Goal: Task Accomplishment & Management: Manage account settings

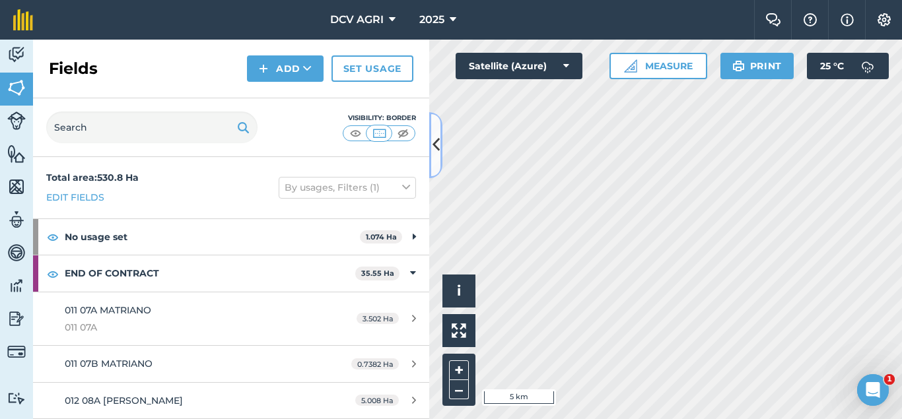
click at [432, 139] on icon at bounding box center [435, 144] width 7 height 23
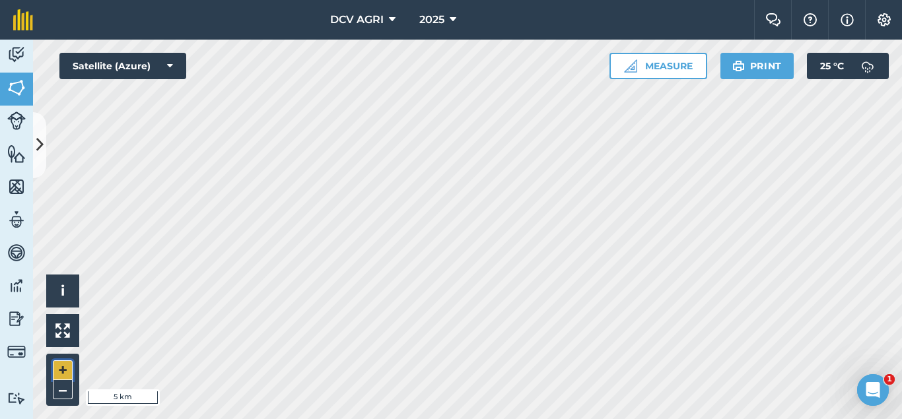
click at [64, 372] on button "+" at bounding box center [63, 370] width 20 height 20
click at [56, 370] on button "+" at bounding box center [63, 370] width 20 height 20
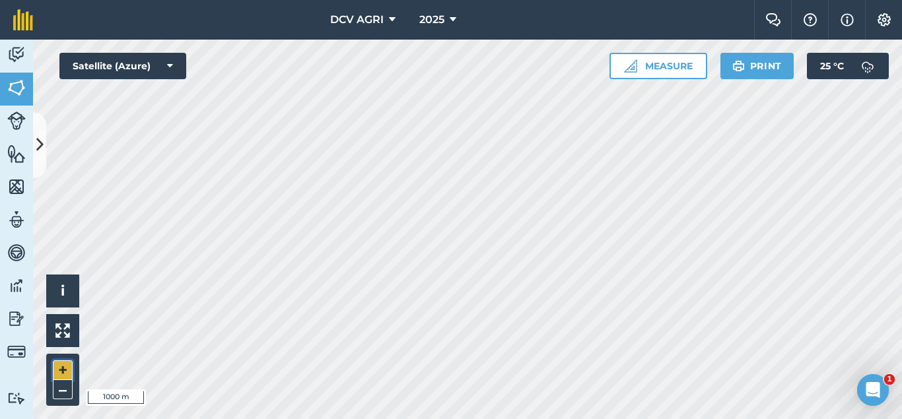
click at [56, 370] on button "+" at bounding box center [63, 370] width 20 height 20
click at [60, 367] on button "+" at bounding box center [63, 370] width 20 height 20
click at [66, 391] on button "–" at bounding box center [63, 389] width 20 height 19
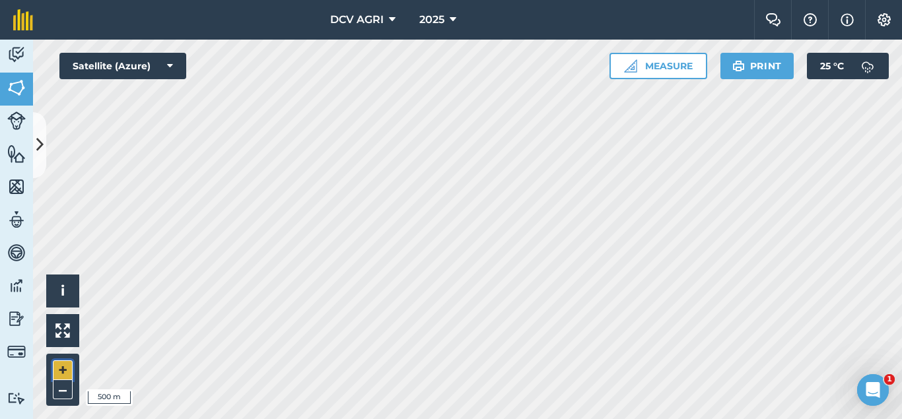
click at [61, 361] on button "+" at bounding box center [63, 370] width 20 height 20
click at [64, 366] on button "+" at bounding box center [63, 370] width 20 height 20
click at [67, 391] on button "–" at bounding box center [63, 389] width 20 height 19
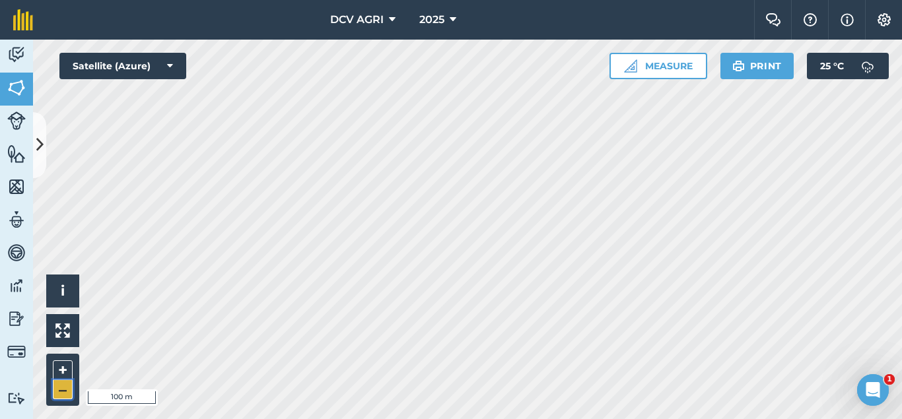
click at [67, 391] on button "–" at bounding box center [63, 389] width 20 height 19
click at [61, 374] on button "+" at bounding box center [63, 370] width 20 height 20
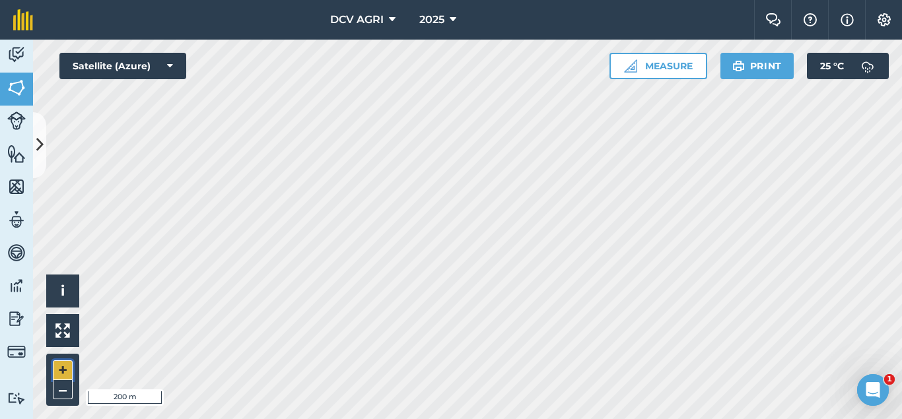
click at [53, 372] on button "+" at bounding box center [63, 370] width 20 height 20
click at [66, 383] on button "–" at bounding box center [63, 389] width 20 height 19
click at [60, 371] on button "+" at bounding box center [63, 370] width 20 height 20
click at [65, 388] on button "–" at bounding box center [63, 389] width 20 height 19
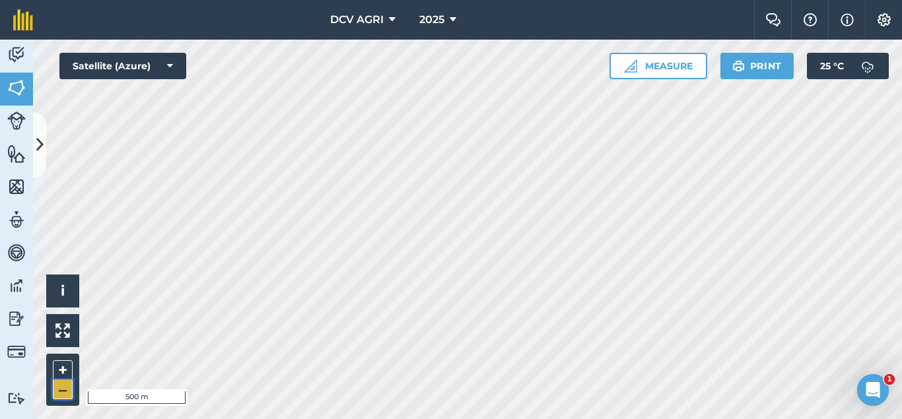
click at [65, 388] on button "–" at bounding box center [63, 389] width 20 height 19
click at [65, 372] on button "+" at bounding box center [63, 370] width 20 height 20
click at [65, 393] on button "–" at bounding box center [63, 389] width 20 height 19
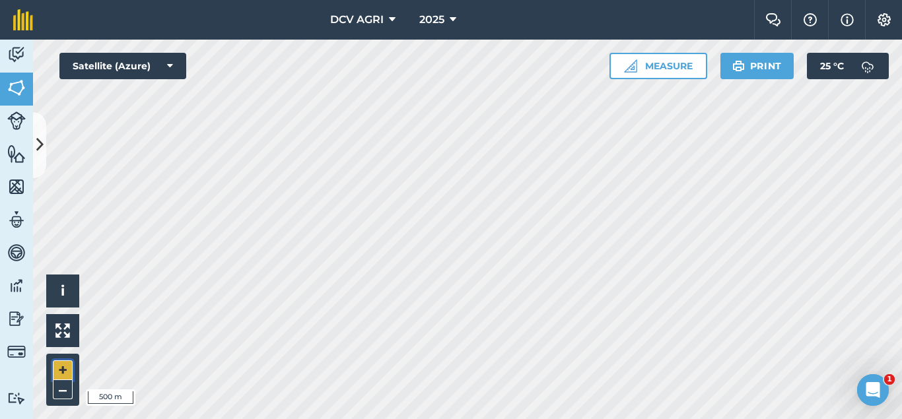
click at [69, 366] on button "+" at bounding box center [63, 370] width 20 height 20
click at [56, 394] on button "–" at bounding box center [63, 389] width 20 height 19
click at [59, 370] on button "+" at bounding box center [63, 370] width 20 height 20
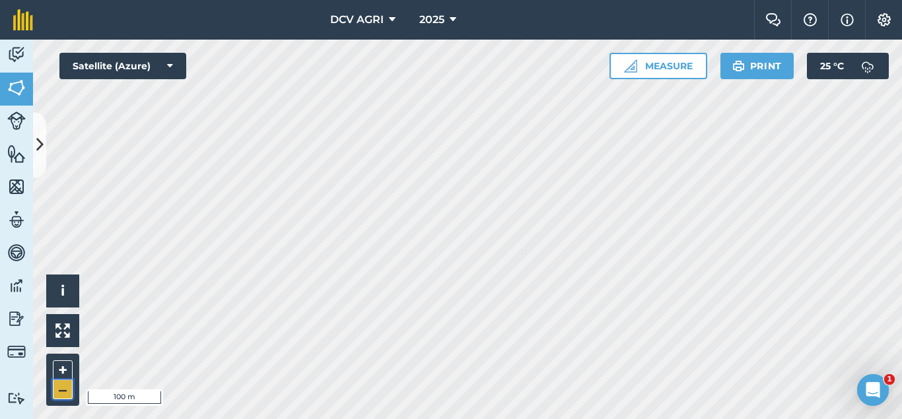
click at [60, 387] on button "–" at bounding box center [63, 389] width 20 height 19
click at [57, 376] on button "+" at bounding box center [63, 370] width 20 height 20
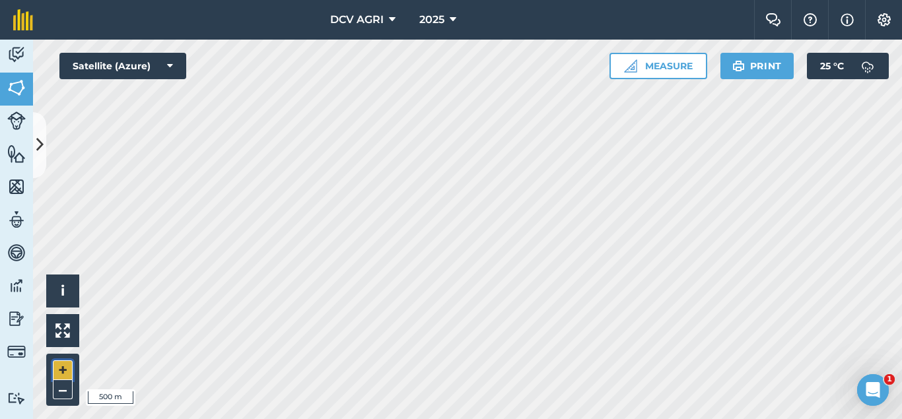
click at [57, 376] on button "+" at bounding box center [63, 370] width 20 height 20
click at [65, 375] on button "+" at bounding box center [63, 370] width 20 height 20
click at [57, 391] on button "–" at bounding box center [63, 389] width 20 height 19
click at [67, 390] on button "–" at bounding box center [63, 389] width 20 height 19
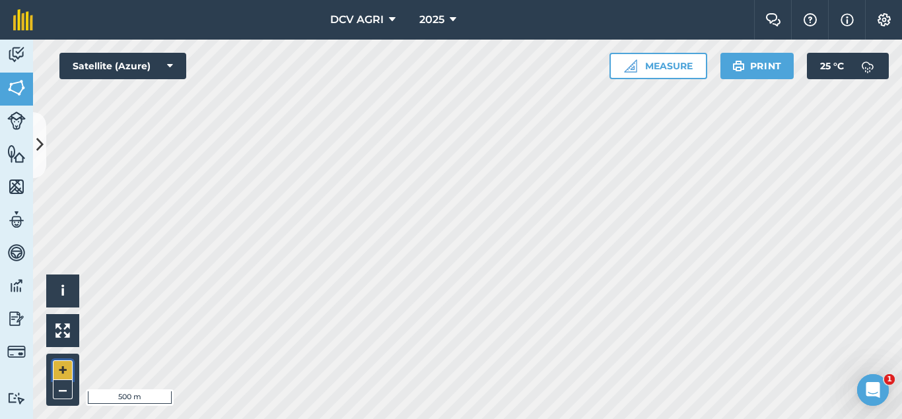
click at [64, 374] on button "+" at bounding box center [63, 370] width 20 height 20
click at [369, 13] on div "DCV AGRI 2025 Farm Chat Help Info Settings DCV AGRI - 2025 Reproduced with the …" at bounding box center [451, 209] width 902 height 419
click at [63, 388] on button "–" at bounding box center [63, 389] width 20 height 19
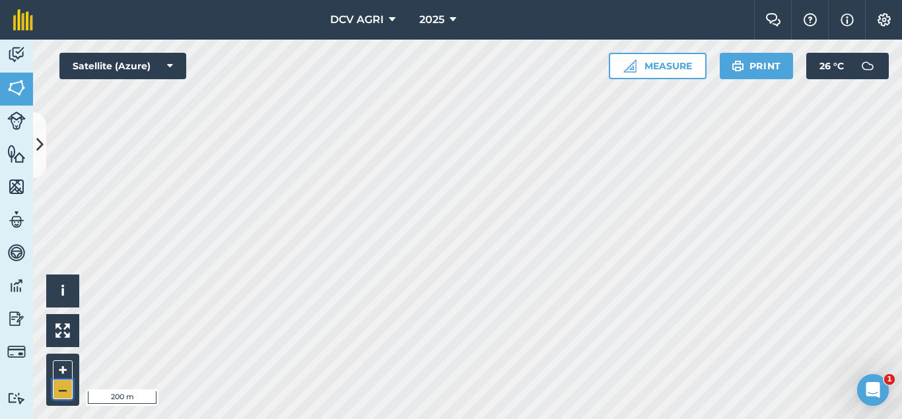
click at [63, 388] on button "–" at bounding box center [63, 389] width 20 height 19
click at [67, 373] on button "+" at bounding box center [63, 370] width 20 height 20
click at [395, 17] on div "DCV AGRI 2025 Farm Chat Help Info Settings DCV AGRI - 2025 Reproduced with the …" at bounding box center [451, 209] width 902 height 419
click at [64, 382] on button "–" at bounding box center [63, 389] width 20 height 19
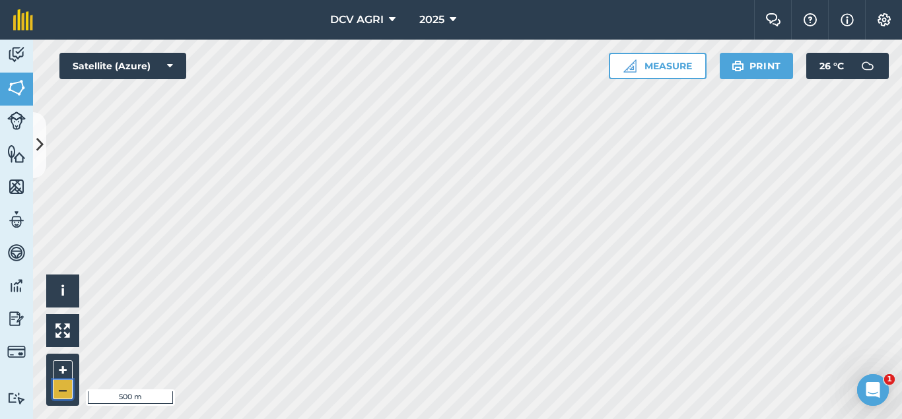
click at [64, 382] on button "–" at bounding box center [63, 389] width 20 height 19
click at [58, 366] on button "+" at bounding box center [63, 370] width 20 height 20
click at [56, 383] on button "–" at bounding box center [63, 389] width 20 height 19
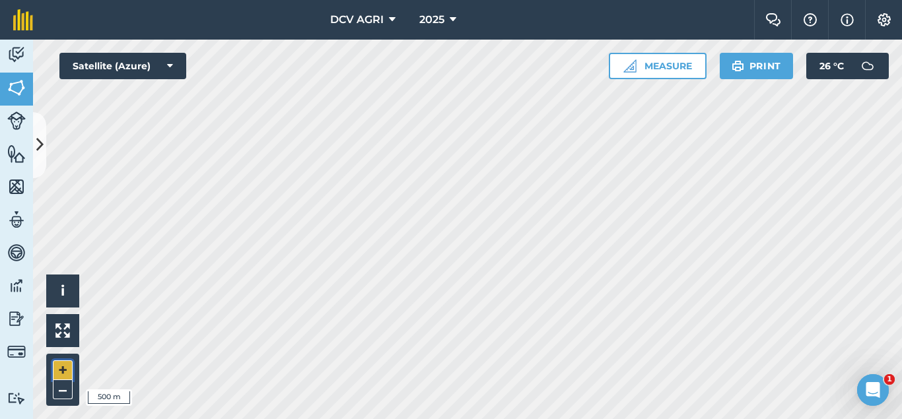
click at [62, 372] on button "+" at bounding box center [63, 370] width 20 height 20
click at [59, 368] on button "+" at bounding box center [63, 370] width 20 height 20
click at [62, 388] on button "–" at bounding box center [63, 389] width 20 height 19
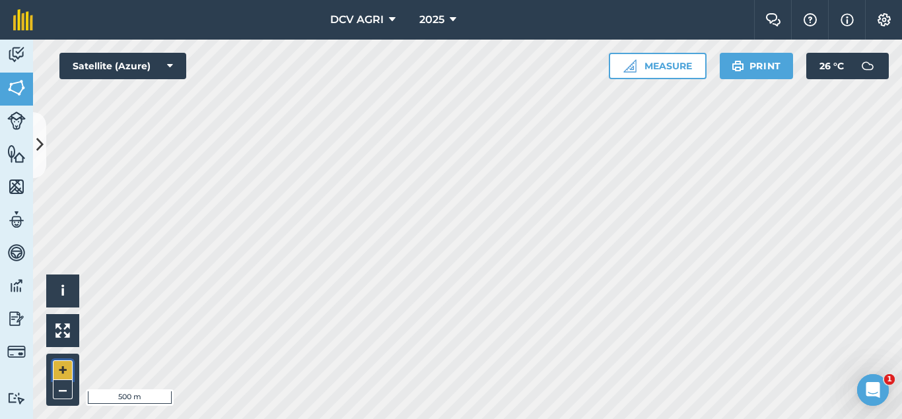
click at [55, 370] on button "+" at bounding box center [63, 370] width 20 height 20
click at [65, 367] on button "+" at bounding box center [63, 370] width 20 height 20
click at [61, 371] on button "+" at bounding box center [63, 370] width 20 height 20
click at [61, 385] on button "–" at bounding box center [63, 389] width 20 height 19
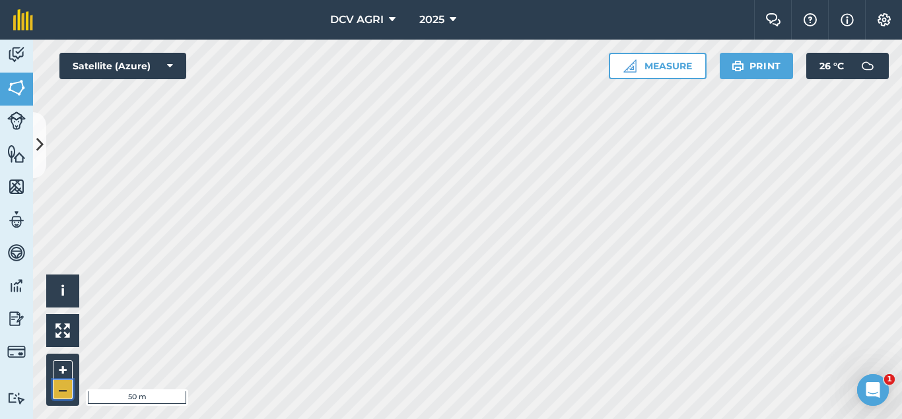
click at [61, 385] on button "–" at bounding box center [63, 389] width 20 height 19
click at [67, 387] on button "–" at bounding box center [63, 389] width 20 height 19
click at [67, 361] on button "+" at bounding box center [63, 370] width 20 height 20
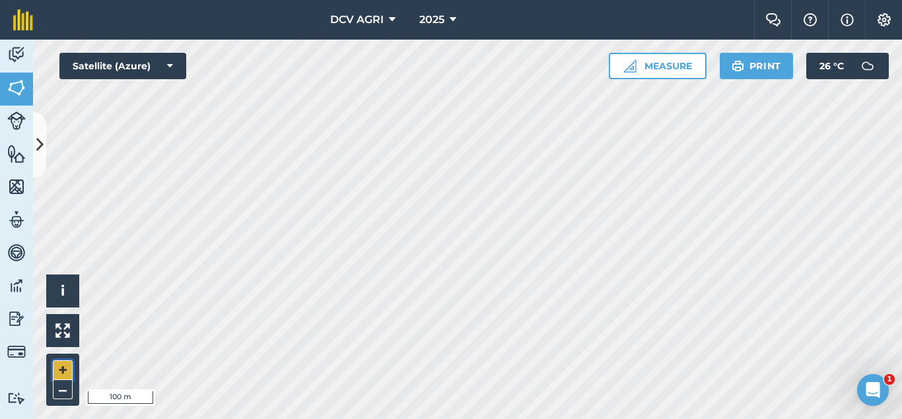
click at [62, 373] on button "+" at bounding box center [63, 370] width 20 height 20
click at [66, 391] on button "–" at bounding box center [63, 389] width 20 height 19
click at [64, 371] on button "+" at bounding box center [63, 370] width 20 height 20
click at [67, 389] on button "–" at bounding box center [63, 389] width 20 height 19
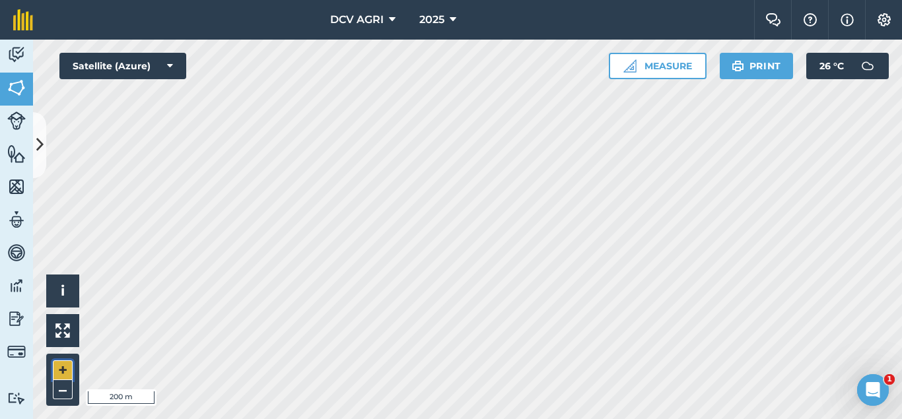
click at [65, 366] on button "+" at bounding box center [63, 370] width 20 height 20
click at [59, 375] on button "+" at bounding box center [63, 370] width 20 height 20
click at [70, 371] on button "+" at bounding box center [63, 370] width 20 height 20
click at [61, 385] on button "–" at bounding box center [63, 389] width 20 height 19
click at [68, 364] on button "+" at bounding box center [63, 370] width 20 height 20
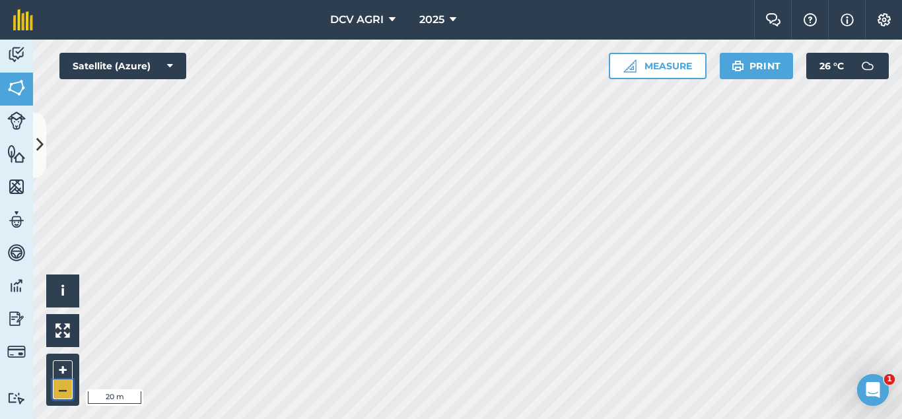
click at [60, 387] on button "–" at bounding box center [63, 389] width 20 height 19
click at [61, 391] on button "–" at bounding box center [63, 389] width 20 height 19
click at [53, 374] on button "+" at bounding box center [63, 370] width 20 height 20
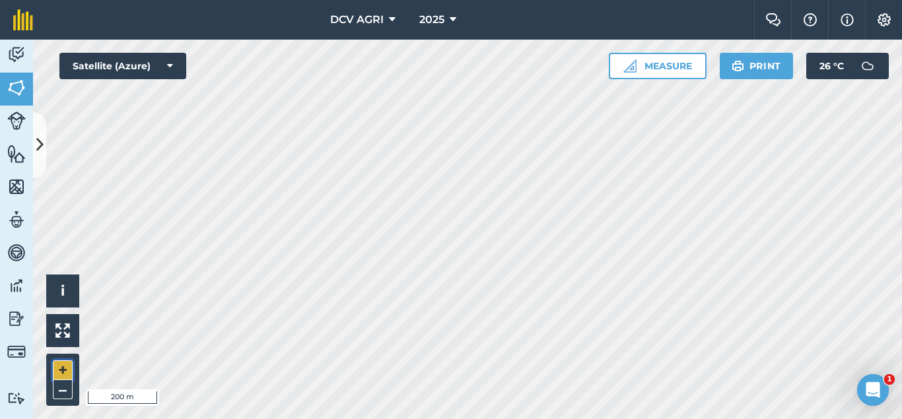
click at [61, 360] on button "+" at bounding box center [63, 370] width 20 height 20
click at [61, 392] on button "–" at bounding box center [63, 389] width 20 height 19
click at [69, 371] on button "+" at bounding box center [63, 370] width 20 height 20
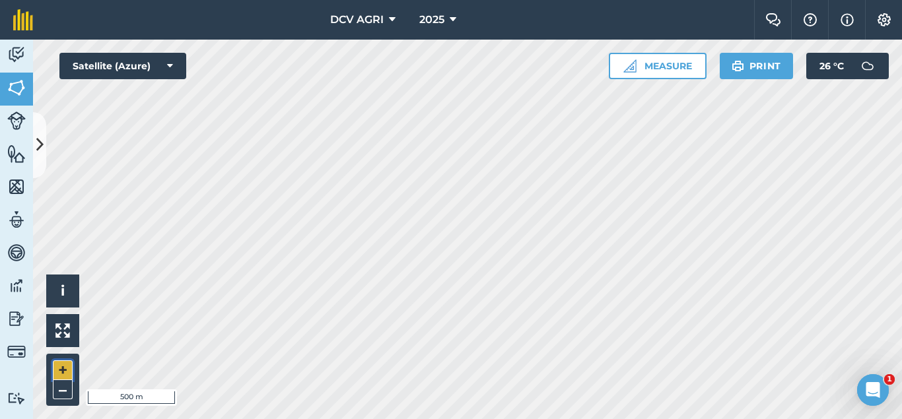
click at [69, 371] on button "+" at bounding box center [63, 370] width 20 height 20
click at [65, 389] on button "–" at bounding box center [63, 389] width 20 height 19
click at [333, 32] on div "DCV AGRI 2025 Farm Chat Help Info Settings DCV AGRI - 2025 Reproduced with the …" at bounding box center [451, 209] width 902 height 419
click at [57, 395] on button "–" at bounding box center [63, 389] width 20 height 19
